Goal: Information Seeking & Learning: Learn about a topic

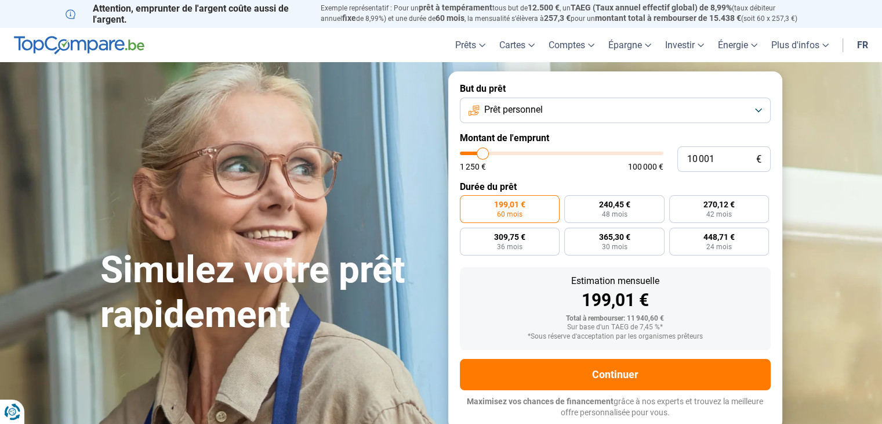
type input "11 500"
type input "11500"
type input "14 250"
type input "14250"
type input "18 750"
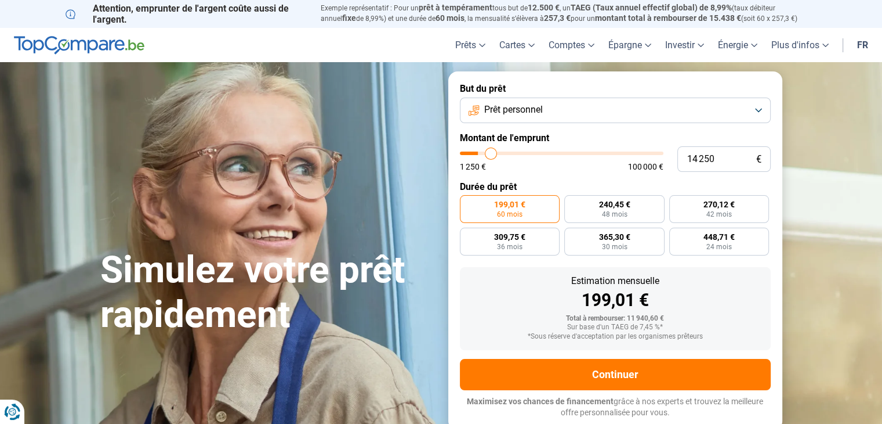
type input "18750"
type input "22 000"
type input "22000"
type input "25 000"
type input "25000"
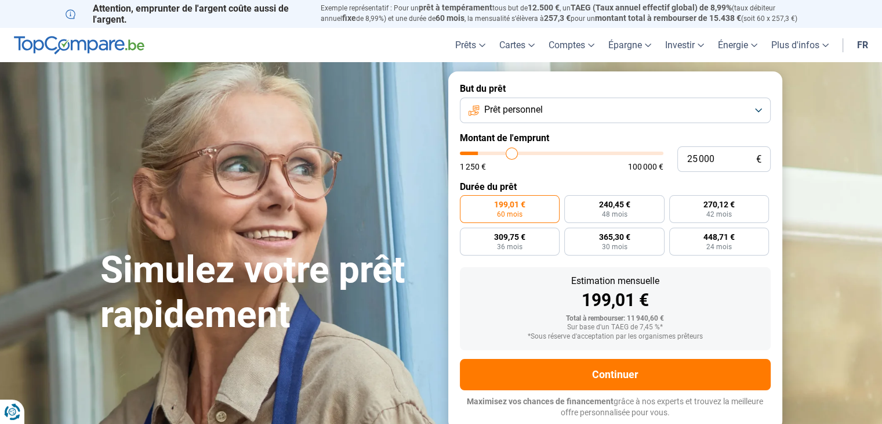
type input "26 250"
type input "26250"
type input "27 000"
type input "27000"
type input "27 500"
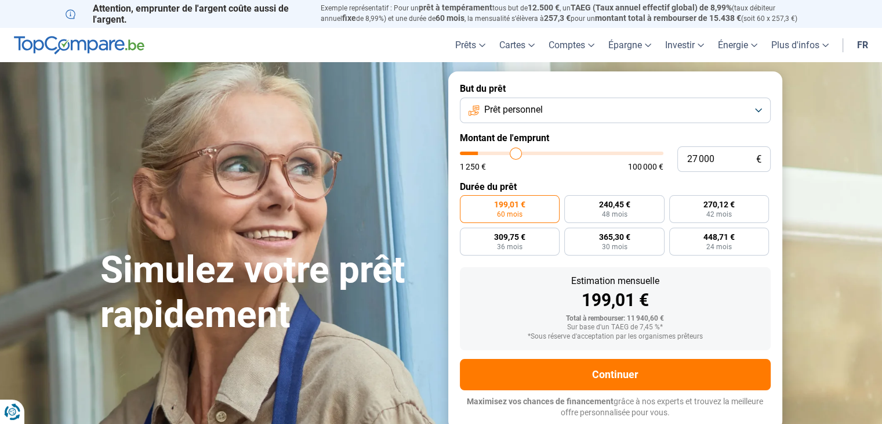
type input "27500"
type input "28 000"
type input "28000"
type input "28 500"
type input "28500"
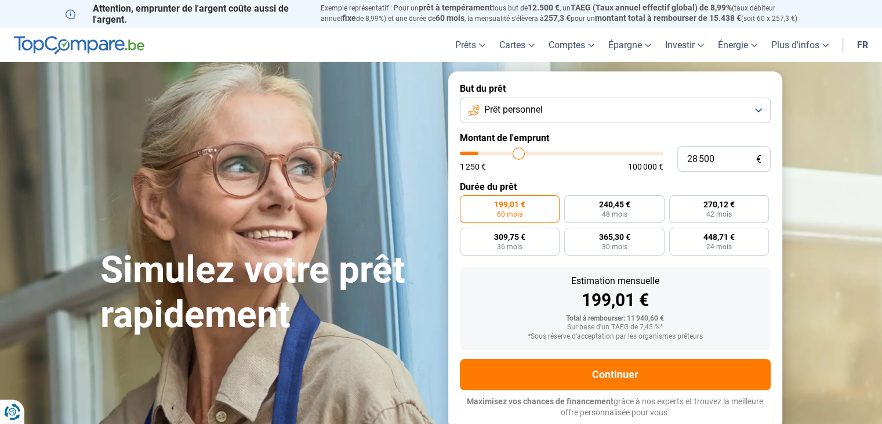
type input "29 000"
type input "29000"
type input "29 500"
type input "29500"
type input "30 750"
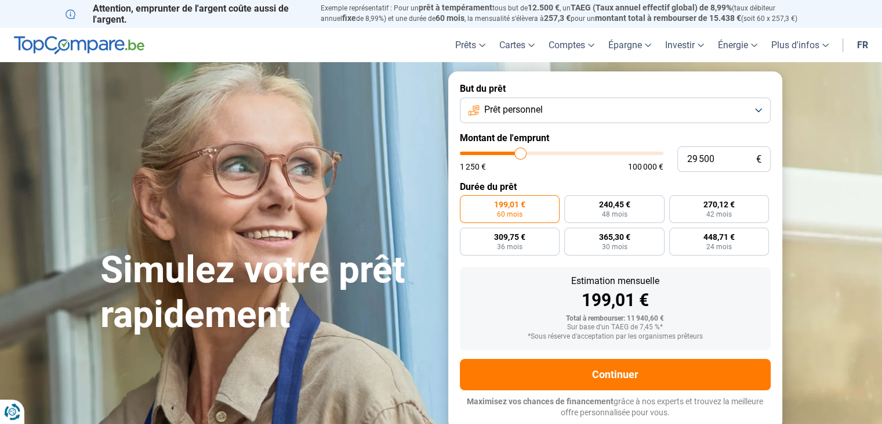
type input "30750"
type input "33 250"
type input "33250"
type input "36 250"
type input "36250"
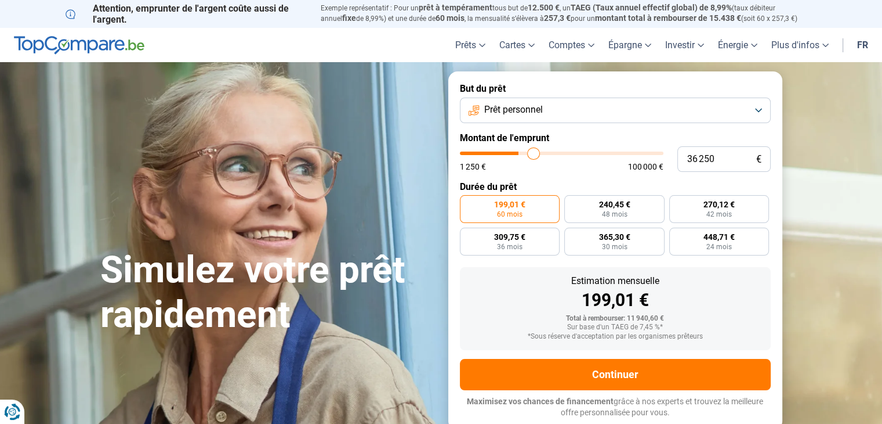
type input "37 500"
type input "37500"
type input "42 500"
type input "42500"
type input "45 500"
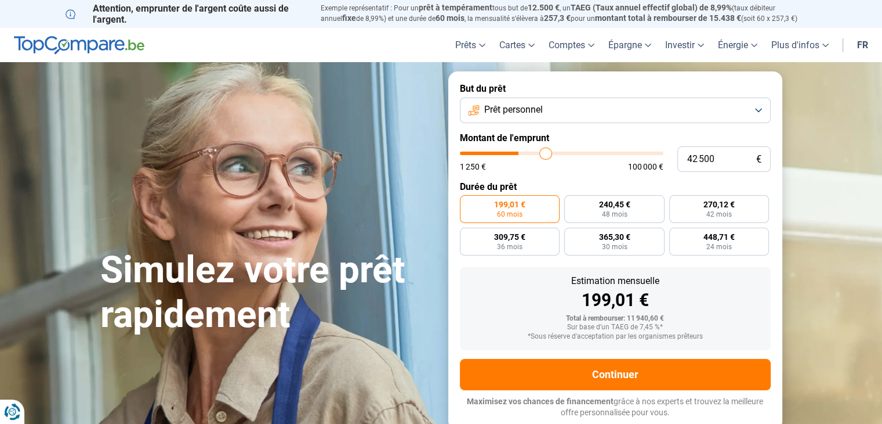
type input "45500"
type input "50 250"
type input "50250"
type input "52 750"
type input "52750"
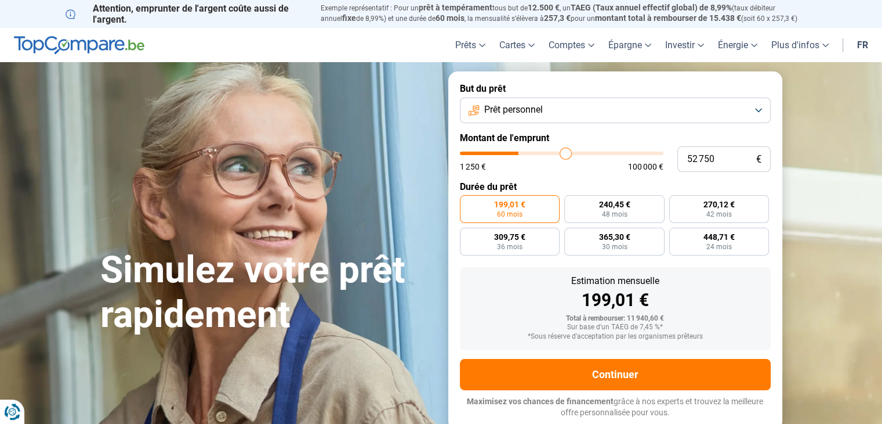
type input "58 500"
type input "58500"
type input "63 750"
type input "63750"
type input "66 750"
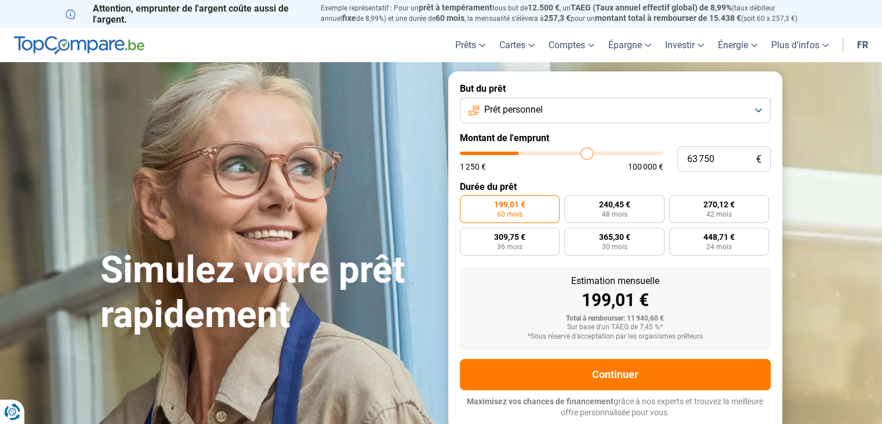
type input "66750"
type input "69 250"
type input "69250"
type input "69 750"
type input "69750"
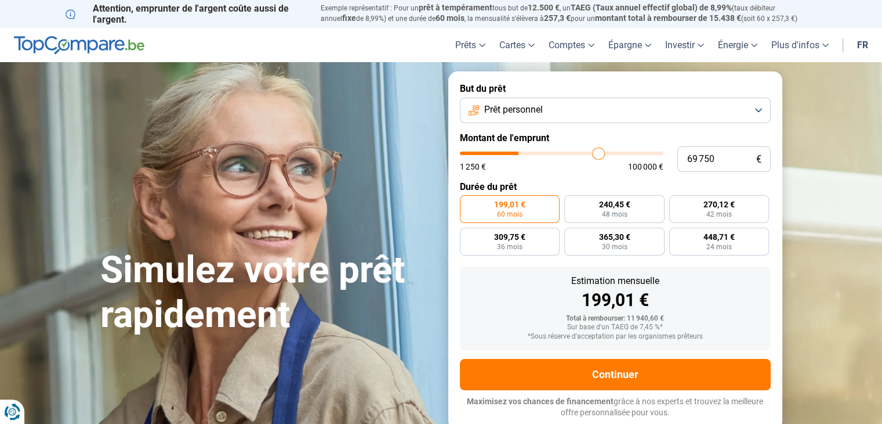
type input "70 000"
type input "70000"
type input "70 500"
type input "70500"
type input "70 750"
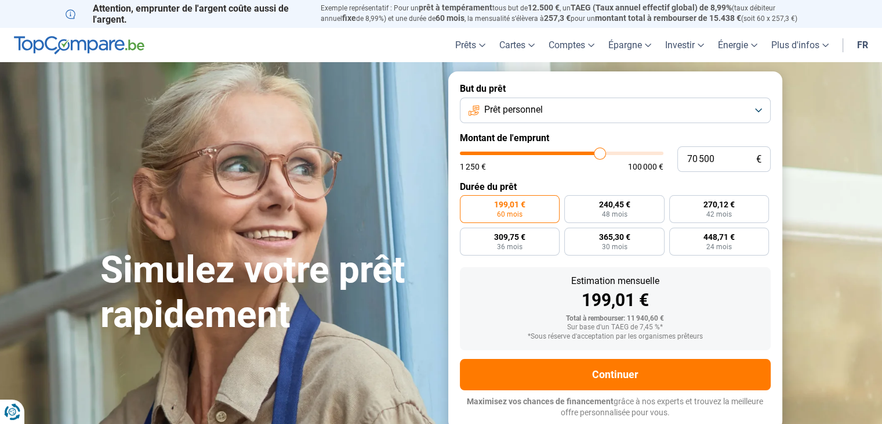
type input "70750"
type input "71 000"
type input "71000"
type input "71 250"
type input "71250"
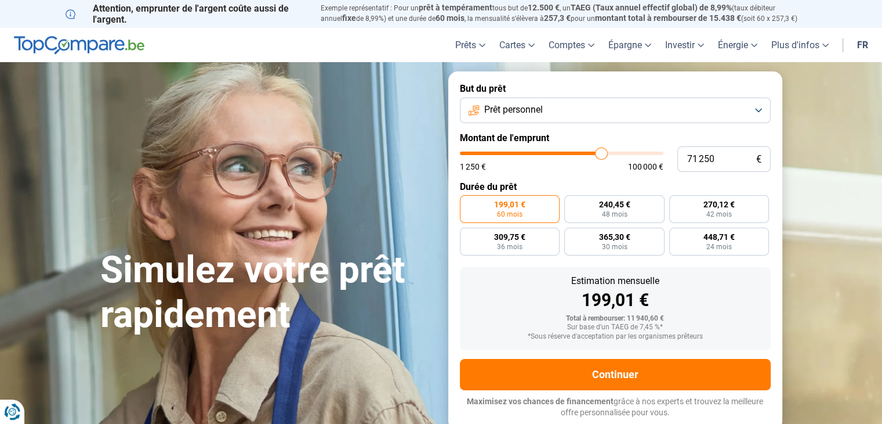
type input "71 500"
type input "71500"
type input "71 000"
type input "71000"
type input "69 750"
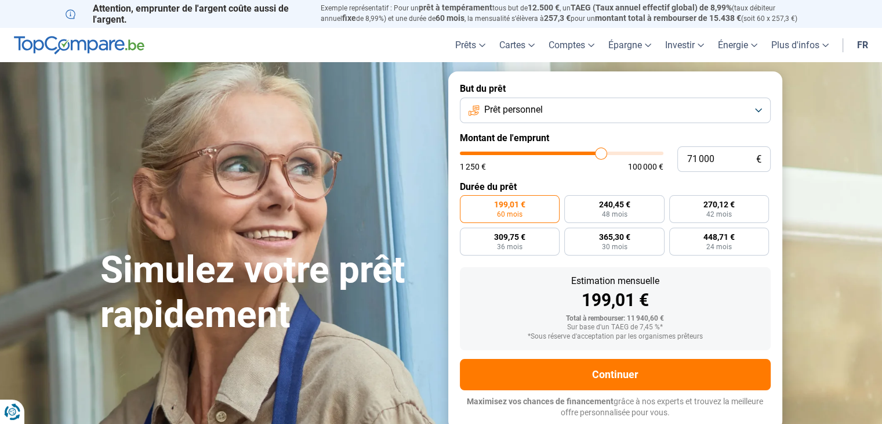
type input "69750"
type input "68 750"
type input "68750"
type input "66 500"
type input "66500"
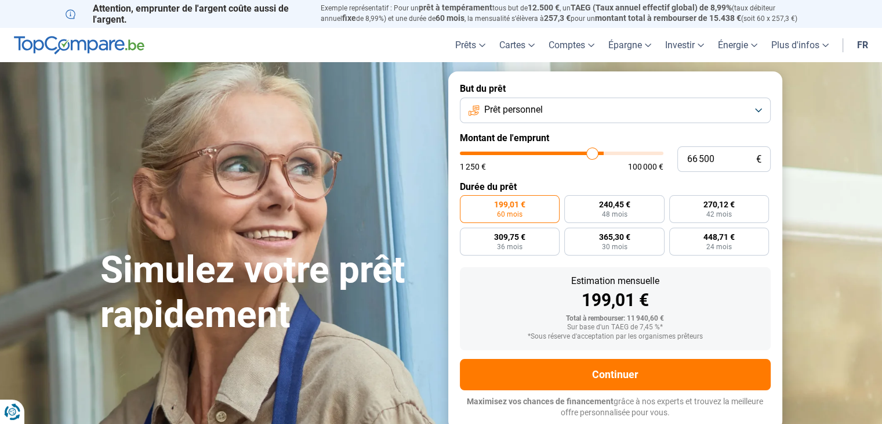
type input "65 500"
type input "65500"
type input "64 750"
type input "64750"
type input "64 000"
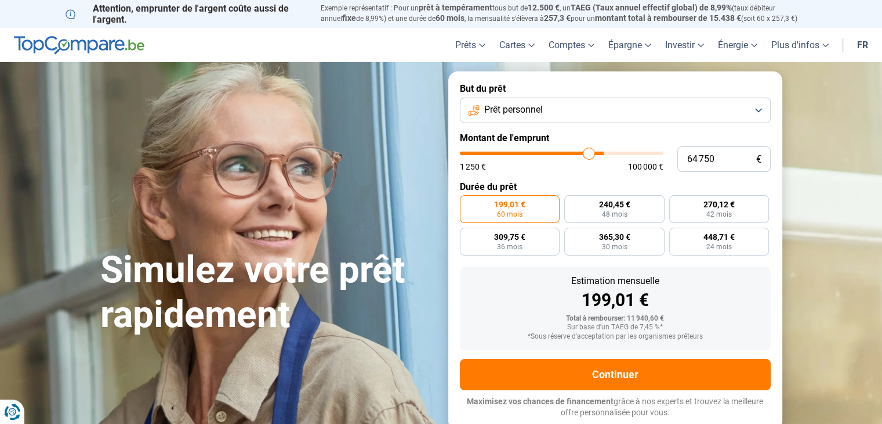
type input "64000"
type input "63 250"
type input "63250"
type input "62 750"
type input "62750"
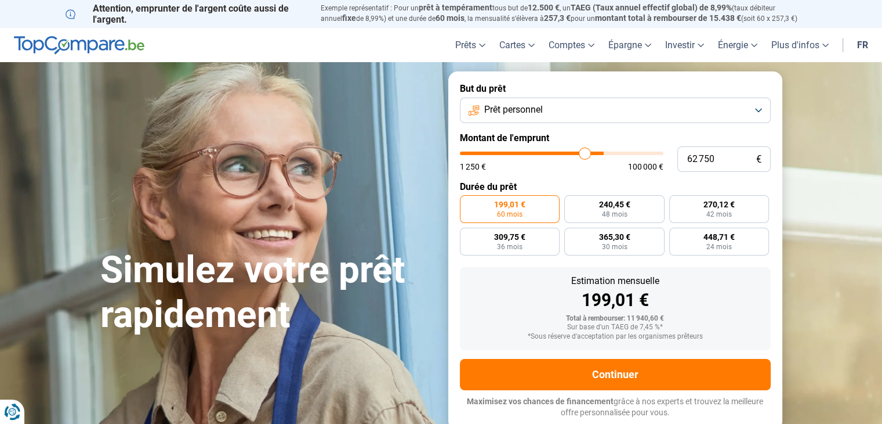
type input "61 000"
type input "61000"
type input "60 000"
type input "60000"
type input "58 750"
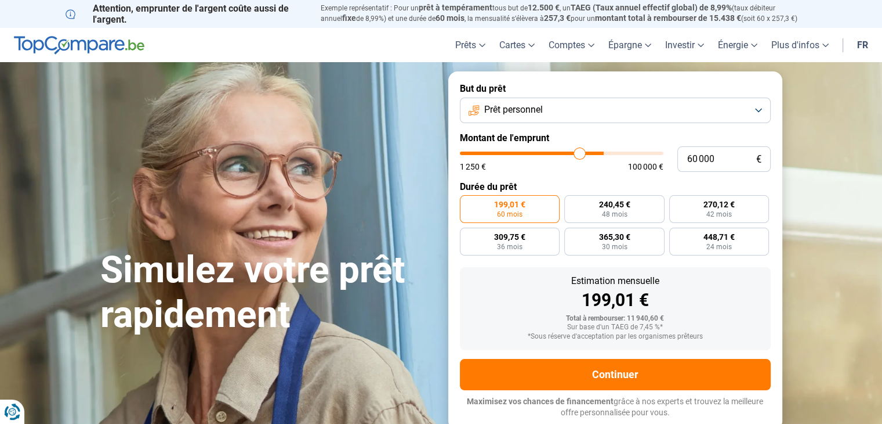
type input "58750"
type input "58 250"
type input "58250"
type input "57 500"
type input "57500"
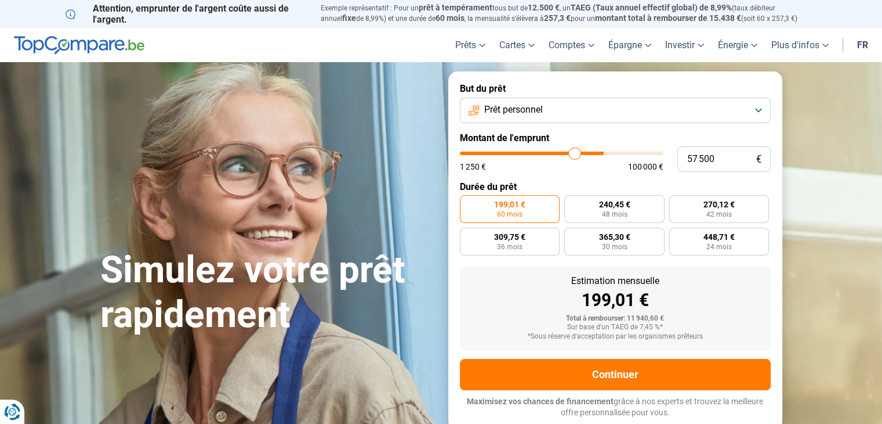
type input "57 000"
type input "57000"
type input "56 750"
type input "56750"
type input "56 250"
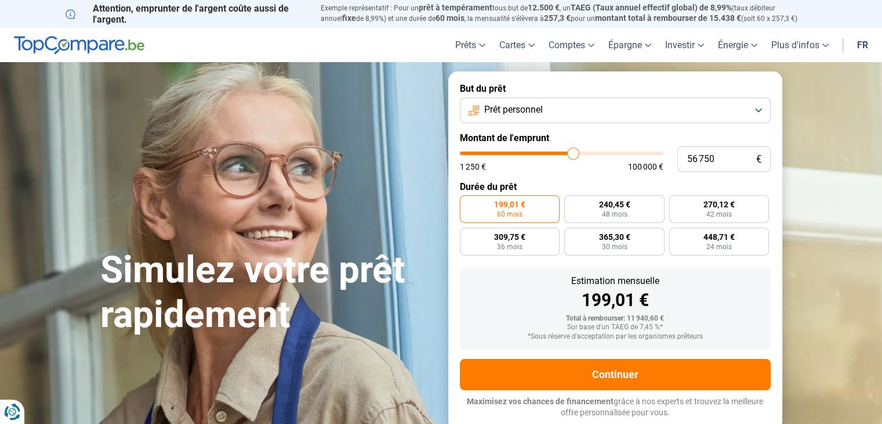
type input "56250"
type input "56 000"
type input "56000"
type input "55 750"
type input "55750"
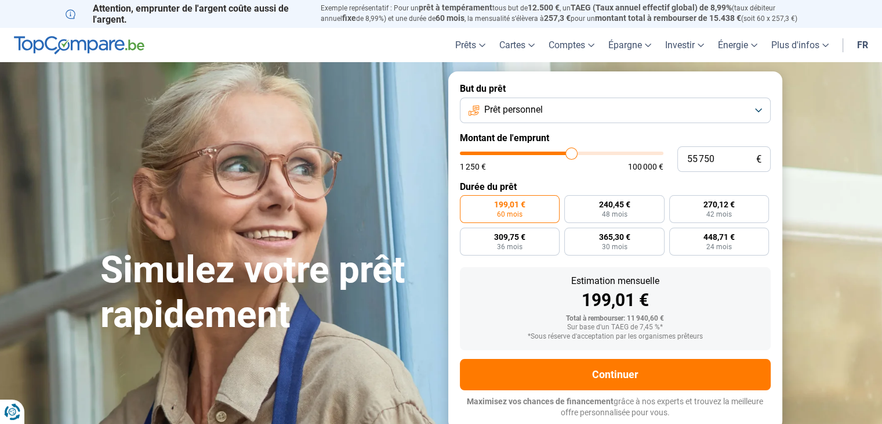
type input "55 500"
type input "55500"
type input "54 750"
type input "54750"
type input "54 500"
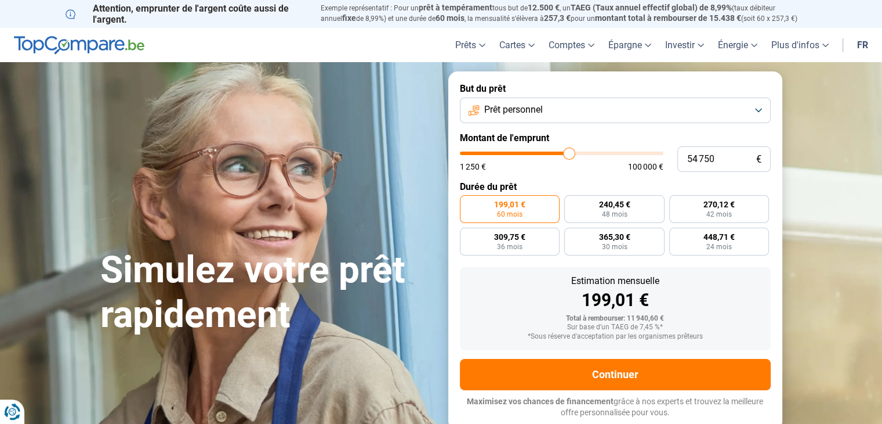
type input "54500"
type input "54 000"
type input "54000"
type input "53 500"
type input "53500"
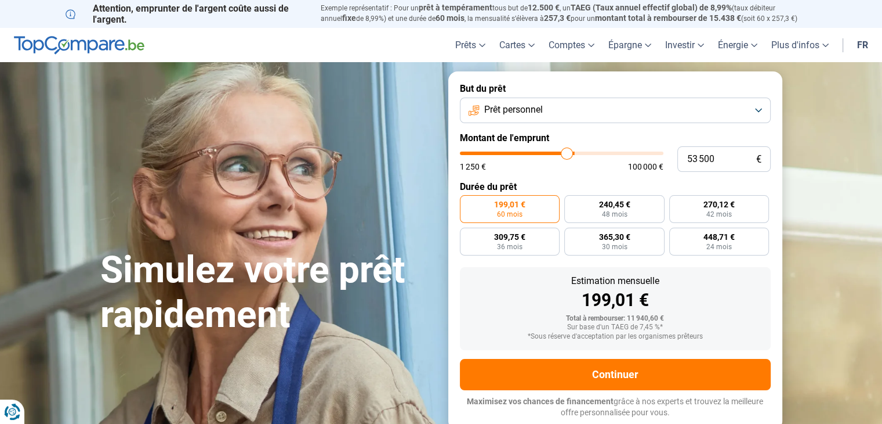
type input "53 000"
type input "53000"
type input "52 750"
type input "52750"
type input "52 500"
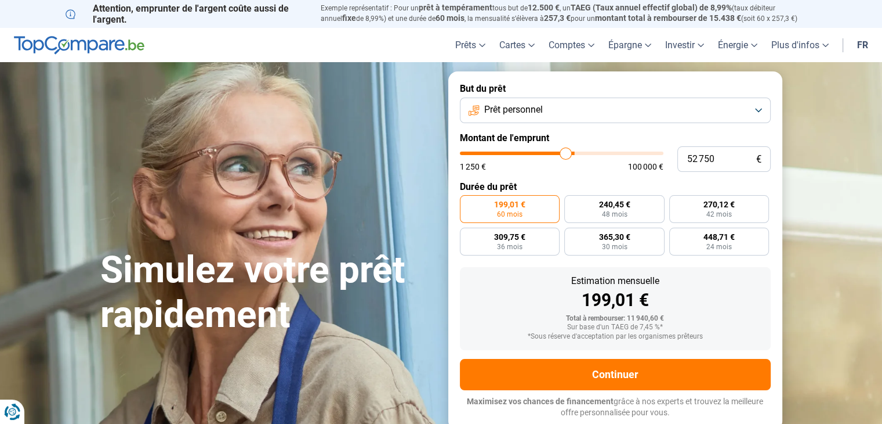
type input "52500"
type input "52 250"
type input "52250"
type input "52 000"
type input "52000"
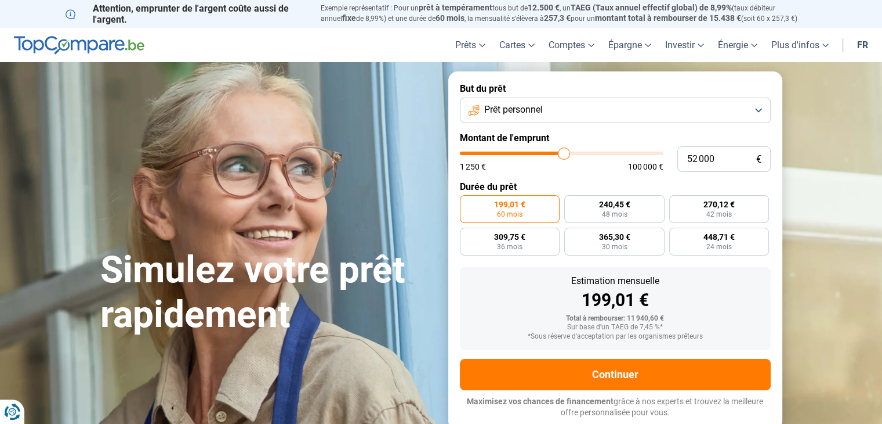
type input "51 750"
type input "51750"
type input "51 500"
type input "51500"
type input "51 250"
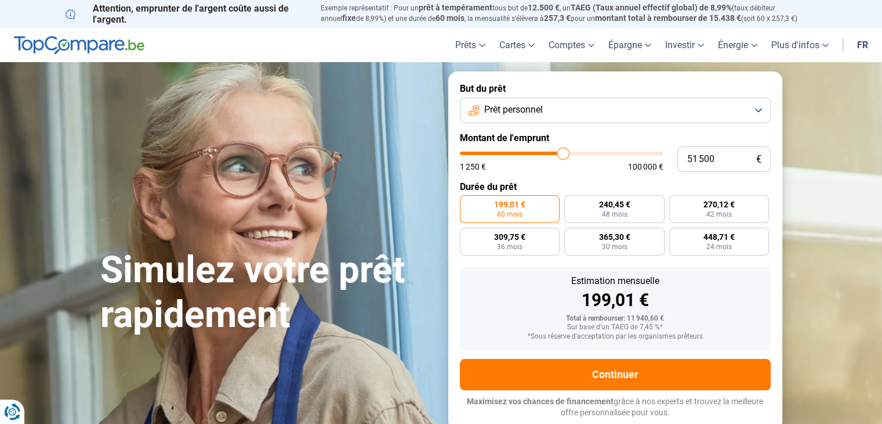
type input "51250"
type input "51 000"
type input "51000"
type input "50 750"
type input "50750"
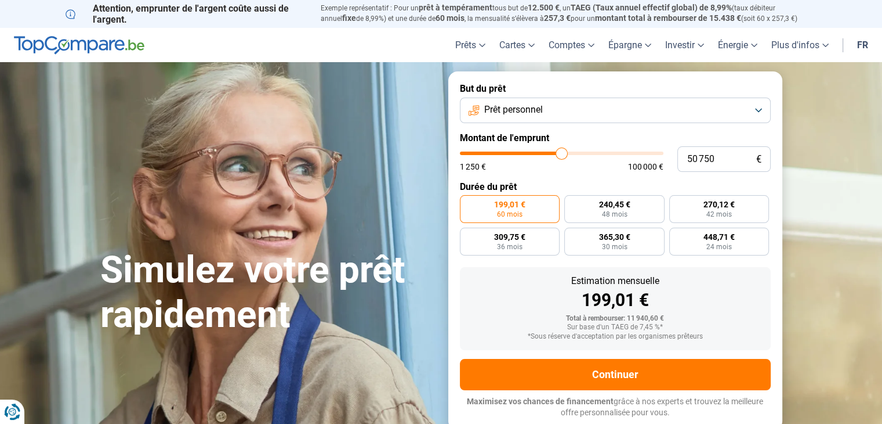
type input "50 000"
type input "50000"
type input "49 250"
type input "49250"
type input "48 500"
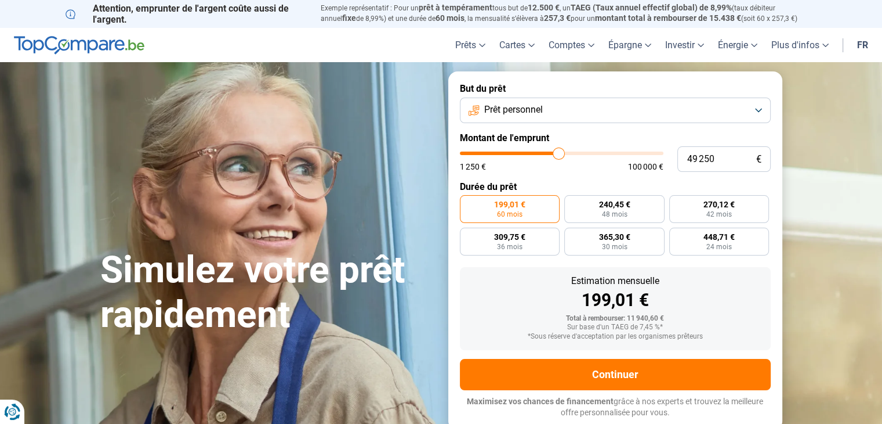
type input "48500"
type input "48 250"
type input "48250"
type input "47 750"
type input "47750"
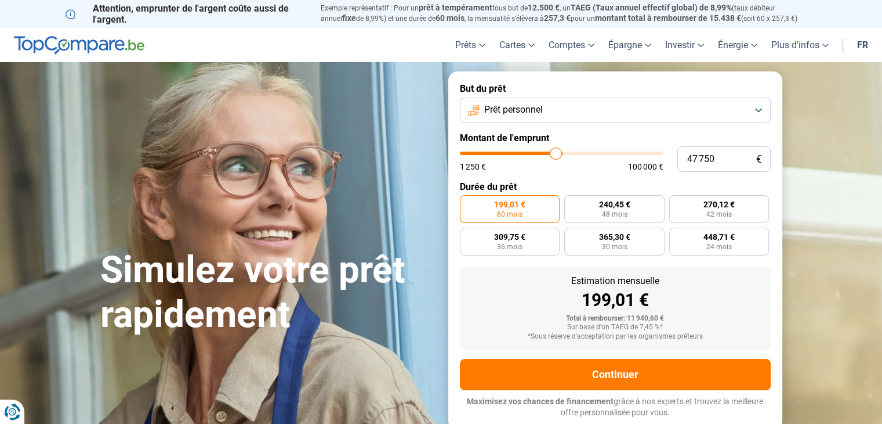
type input "47 500"
type input "47500"
type input "47 000"
type input "47000"
type input "46 500"
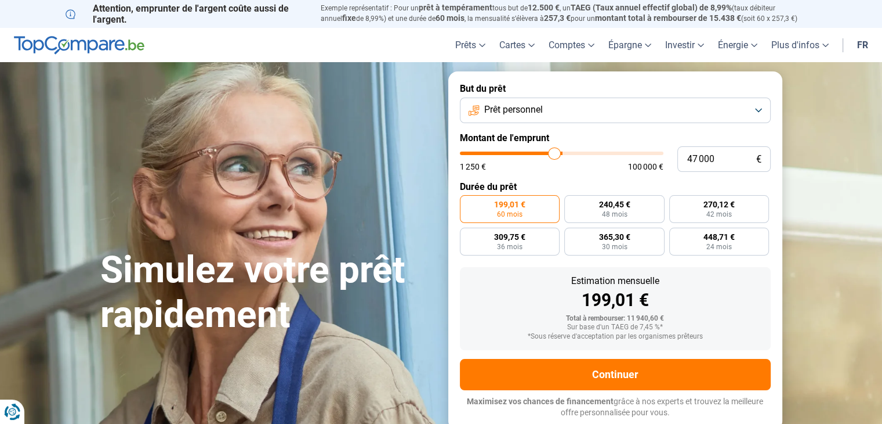
type input "46500"
type input "46 250"
type input "46250"
type input "46 000"
type input "46000"
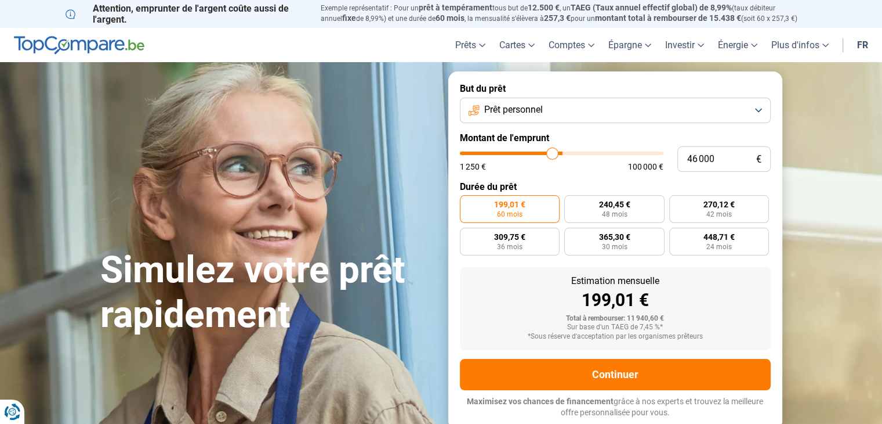
type input "45 750"
type input "45750"
type input "45 500"
type input "45500"
type input "45 250"
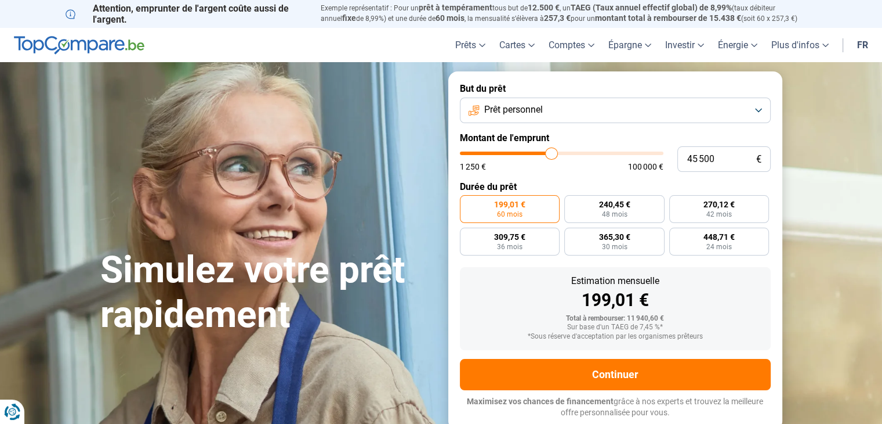
type input "45250"
type input "45 000"
type input "45000"
type input "44 750"
type input "44750"
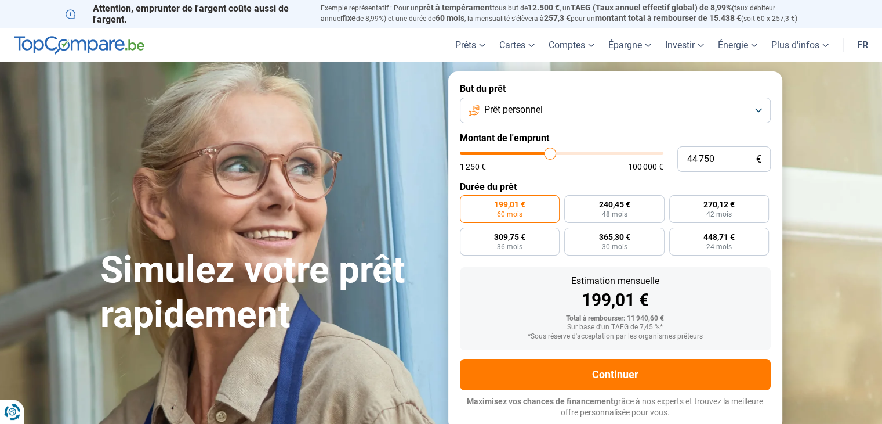
type input "44 500"
type input "44500"
type input "44 250"
type input "44250"
type input "44 000"
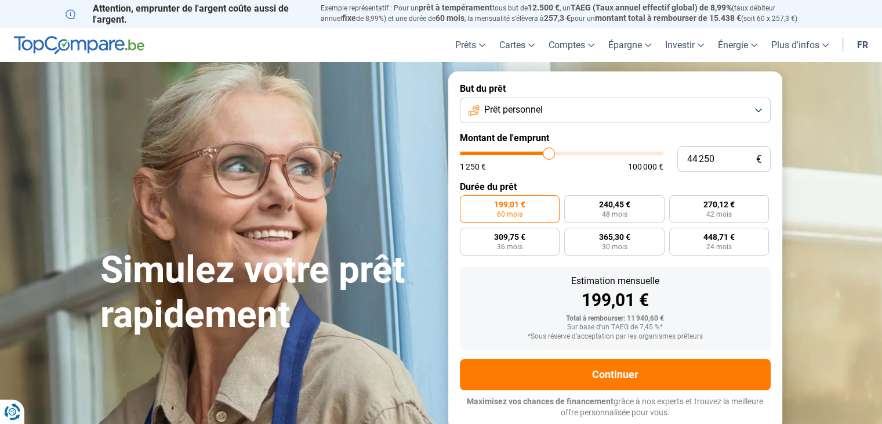
type input "44000"
type input "43 750"
type input "43750"
type input "43 500"
type input "43500"
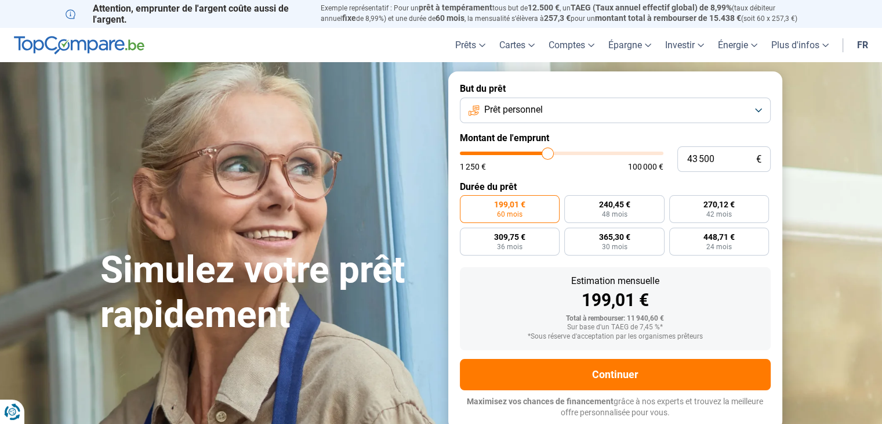
type input "43 250"
type input "43250"
type input "43 000"
type input "43000"
type input "42 750"
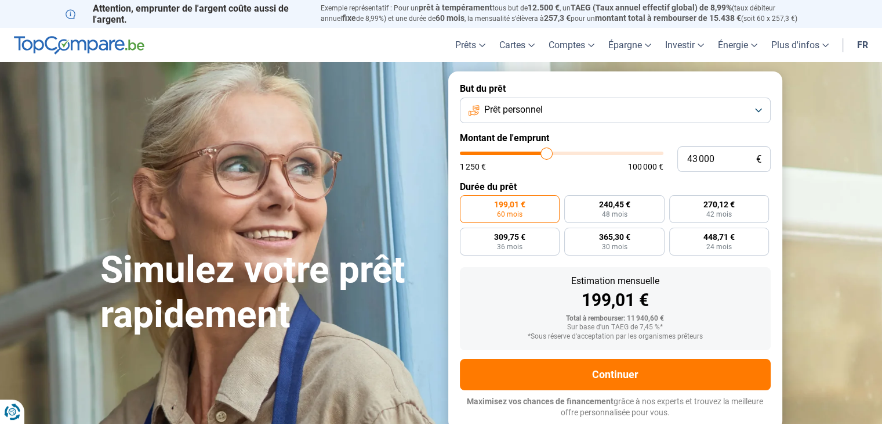
type input "42750"
type input "42 500"
type input "42500"
type input "42 250"
type input "42250"
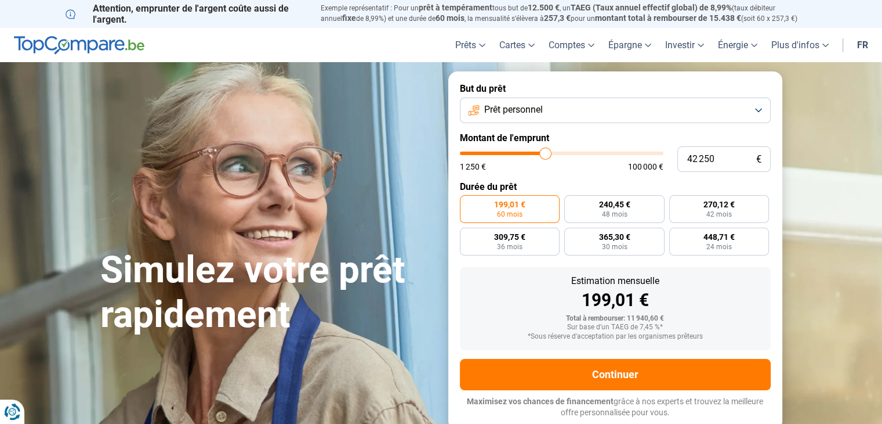
type input "42 000"
type input "42000"
type input "41 750"
type input "41750"
type input "41 500"
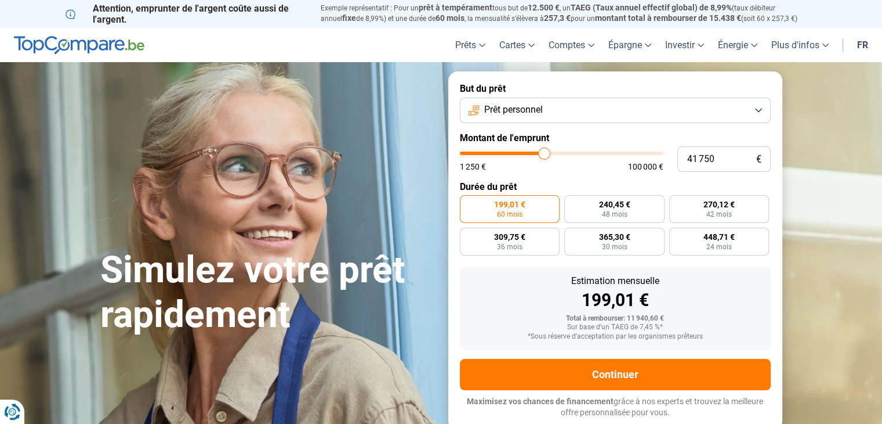
type input "41500"
type input "41 250"
type input "41250"
type input "41 000"
type input "41000"
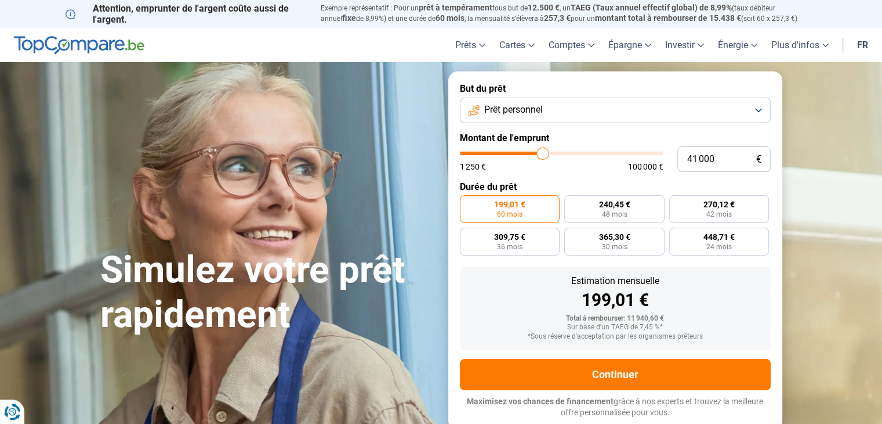
type input "40 750"
type input "40750"
type input "40 500"
type input "40500"
type input "40 250"
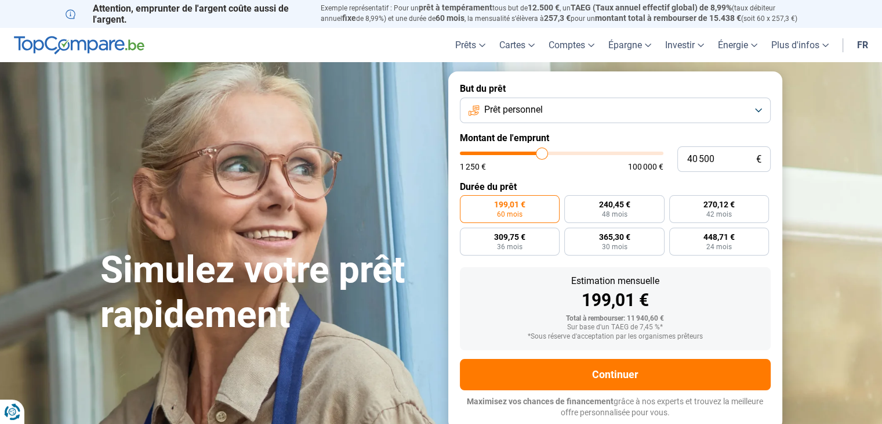
type input "40250"
type input "40 000"
type input "40000"
type input "39 750"
type input "39750"
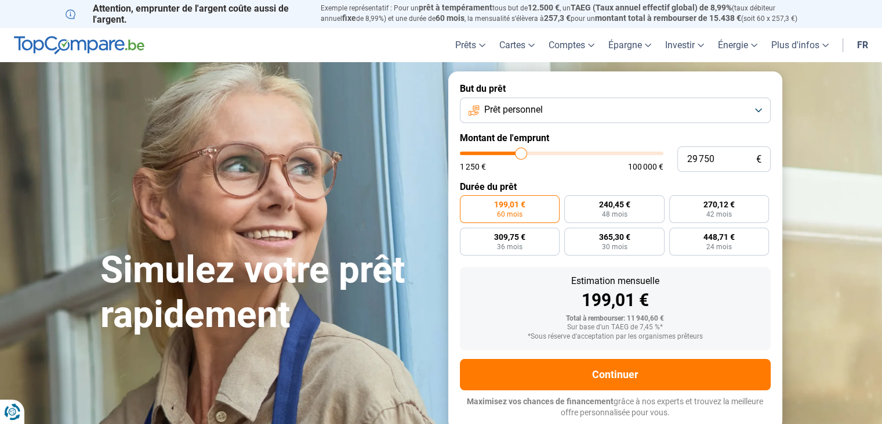
drag, startPoint x: 482, startPoint y: 154, endPoint x: 521, endPoint y: 155, distance: 39.5
click at [521, 155] on input "range" at bounding box center [562, 152] width 204 height 3
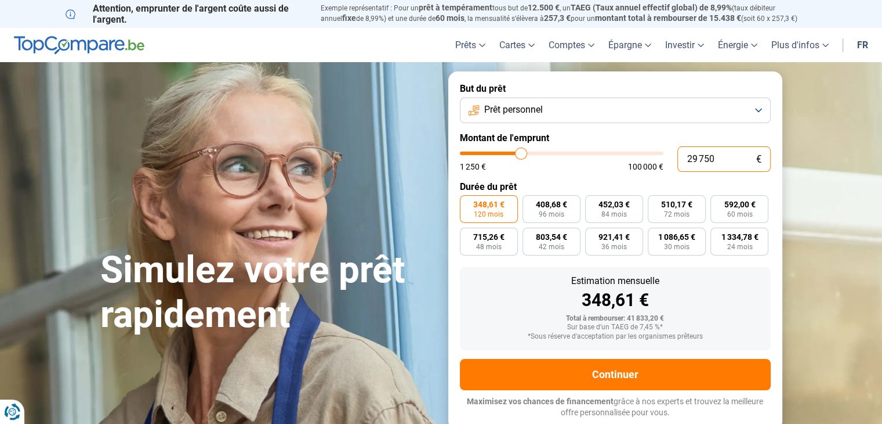
click at [733, 158] on input "29 750" at bounding box center [724, 159] width 93 height 26
click at [745, 205] on span "596,97 €" at bounding box center [739, 204] width 31 height 8
click at [718, 202] on input "596,97 € 60 mois" at bounding box center [715, 199] width 8 height 8
